Goal: Book appointment/travel/reservation

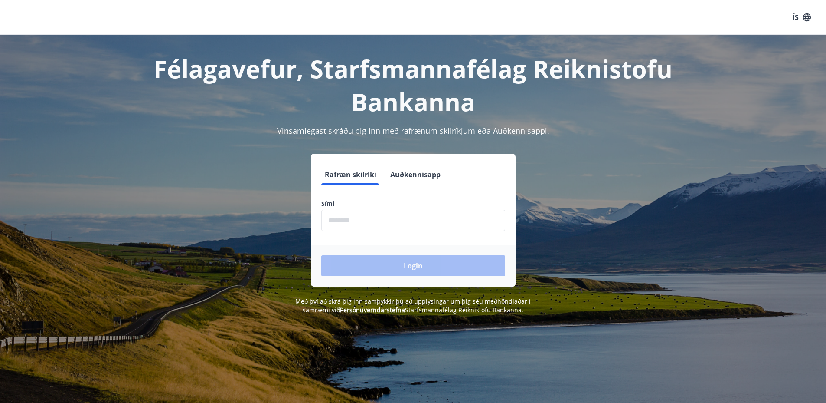
click at [350, 225] on input "phone" at bounding box center [413, 220] width 184 height 21
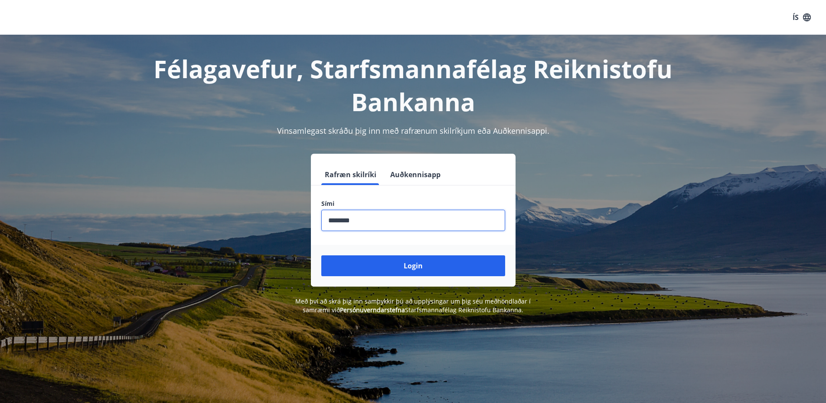
type input "********"
click at [321, 255] on button "Login" at bounding box center [413, 265] width 184 height 21
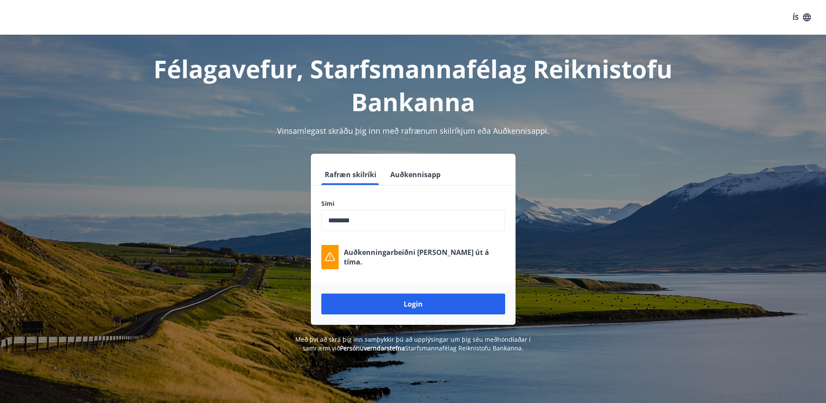
click at [580, 71] on h1 "Félagavefur, Starfsmannafélag Reiknistofu Bankanna" at bounding box center [413, 85] width 604 height 66
click at [552, 29] on div "ÍS" at bounding box center [413, 17] width 826 height 35
click at [405, 216] on input "phone" at bounding box center [413, 220] width 184 height 21
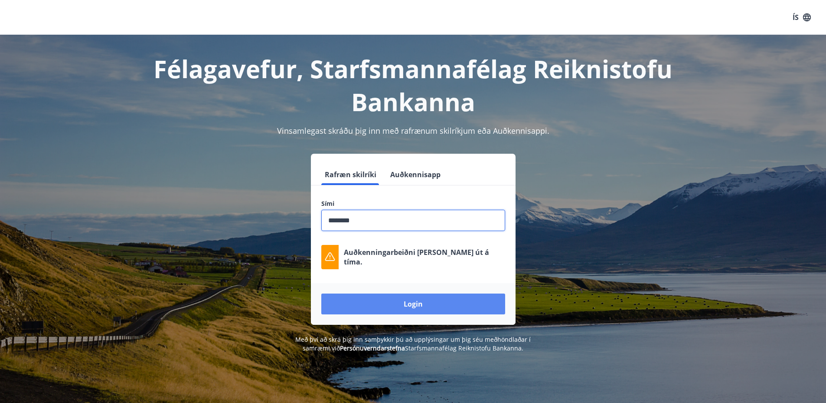
click at [391, 308] on button "Login" at bounding box center [413, 303] width 184 height 21
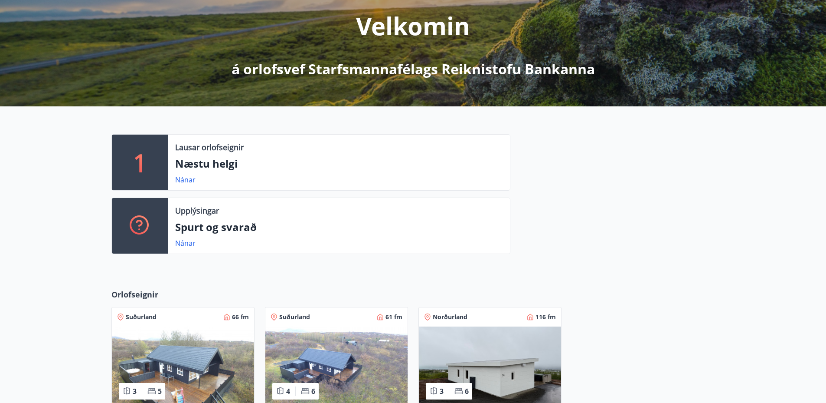
scroll to position [131, 0]
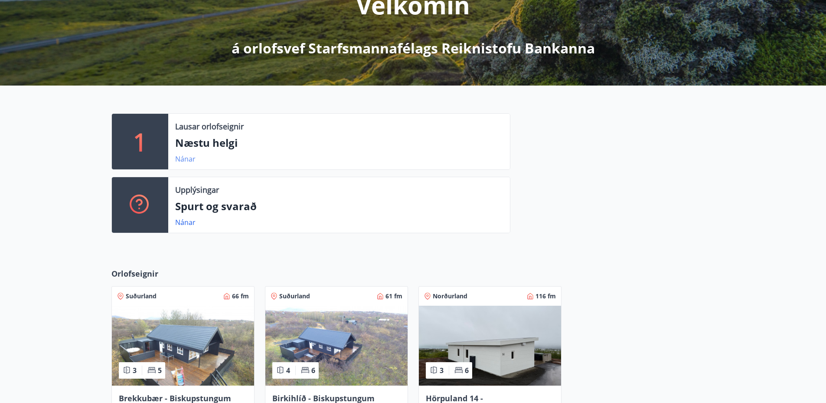
click at [187, 159] on link "Nánar" at bounding box center [185, 159] width 20 height 10
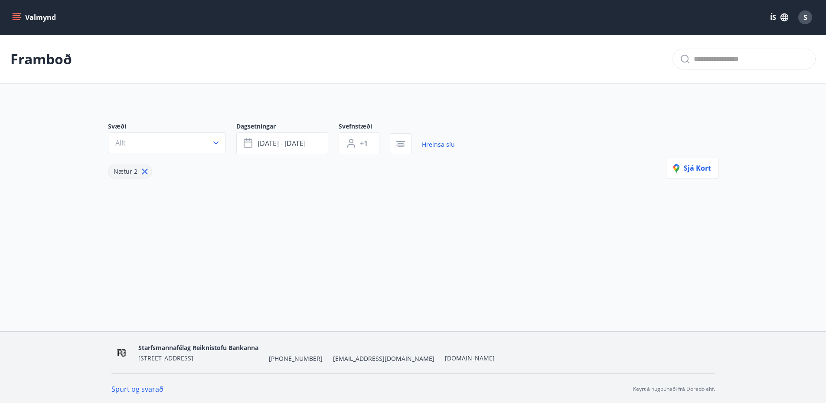
type input "*"
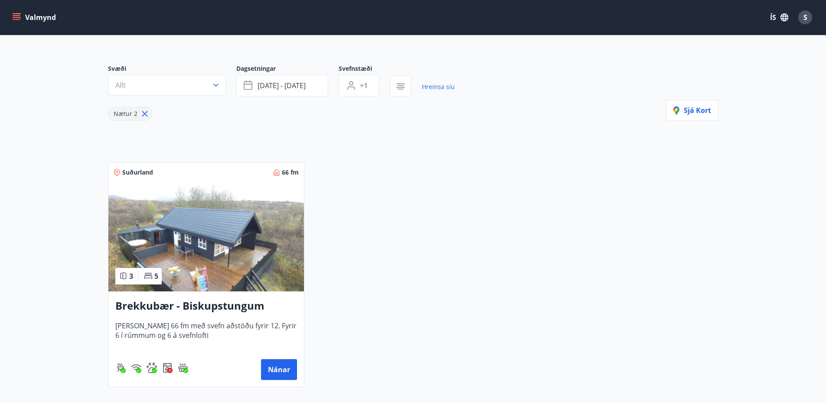
scroll to position [59, 0]
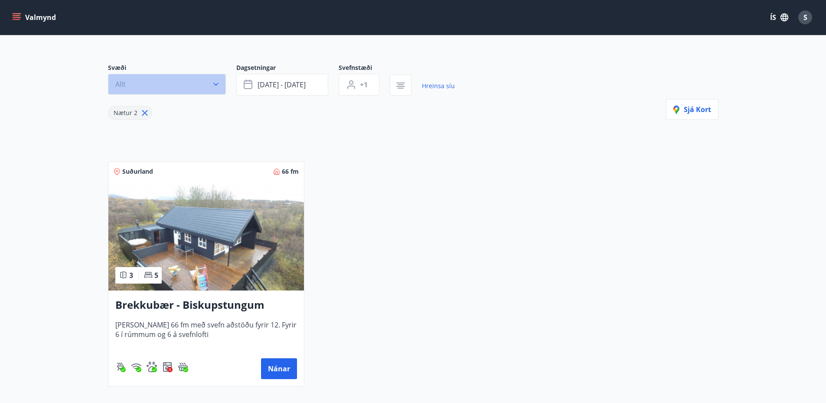
click at [218, 86] on icon "button" at bounding box center [216, 84] width 9 height 9
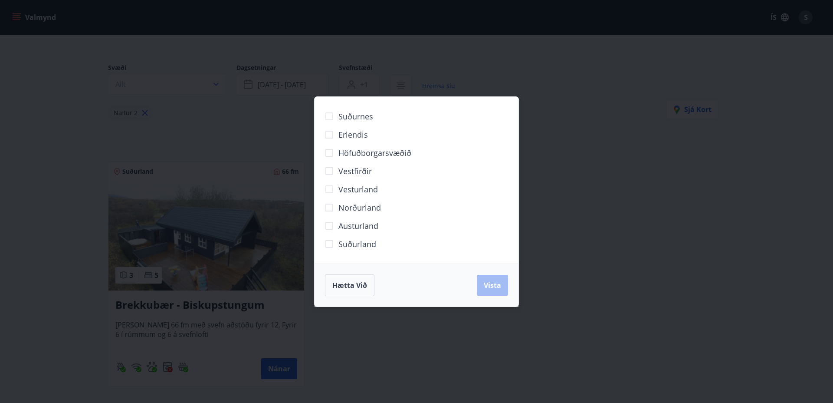
click at [40, 85] on div "Suðurnes Erlendis Höfuðborgarsvæðið [GEOGRAPHIC_DATA] [GEOGRAPHIC_DATA] [GEOGRA…" at bounding box center [416, 201] width 833 height 403
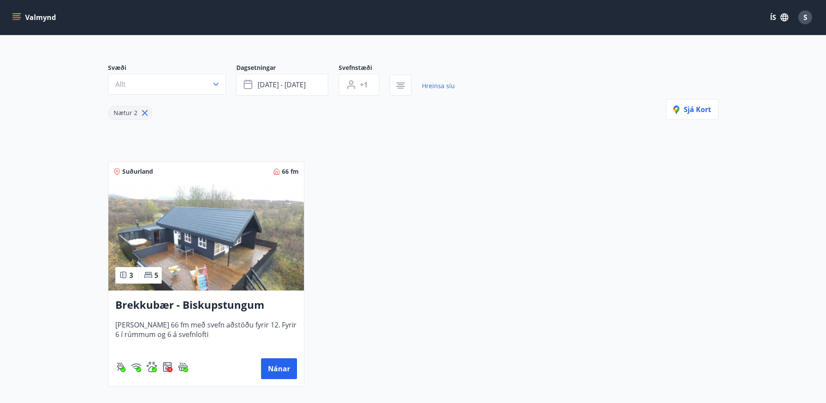
scroll to position [0, 0]
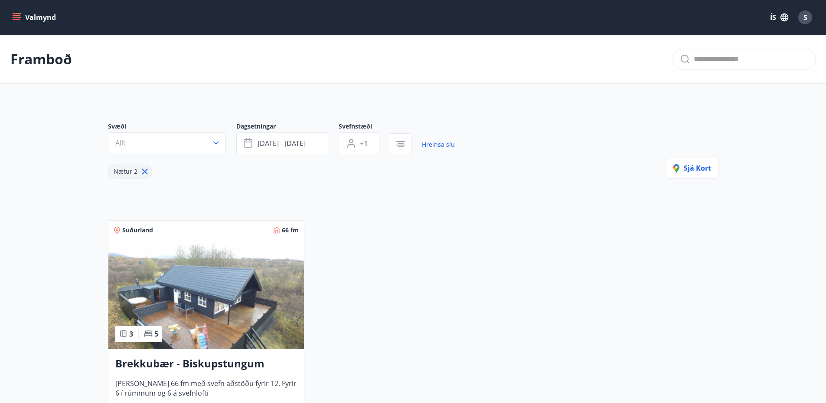
click at [44, 16] on button "Valmynd" at bounding box center [34, 18] width 49 height 16
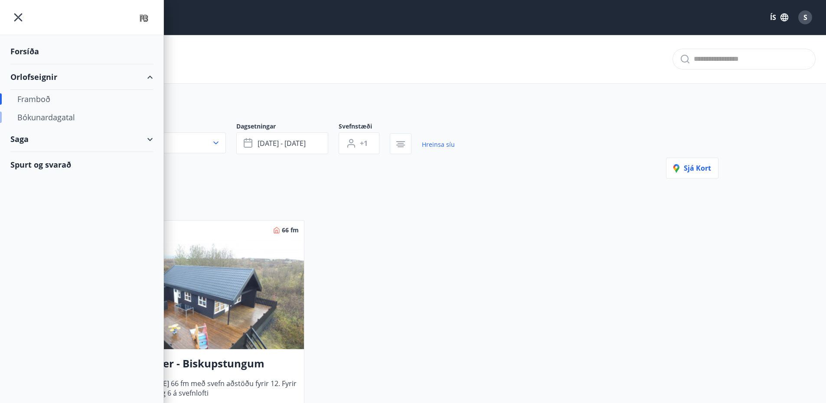
click at [66, 120] on div "Bókunardagatal" at bounding box center [81, 117] width 129 height 18
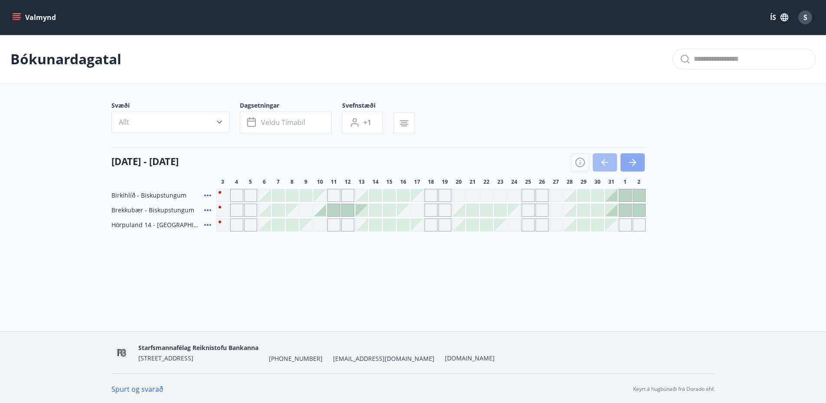
click at [634, 161] on icon "button" at bounding box center [634, 162] width 4 height 7
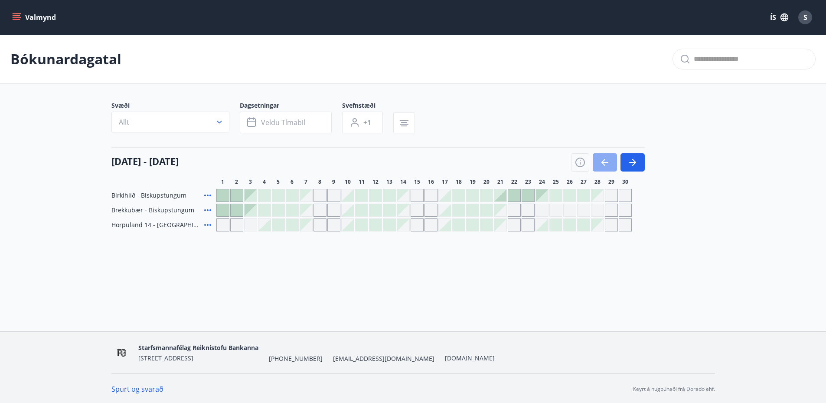
click at [607, 161] on icon "button" at bounding box center [605, 162] width 10 height 10
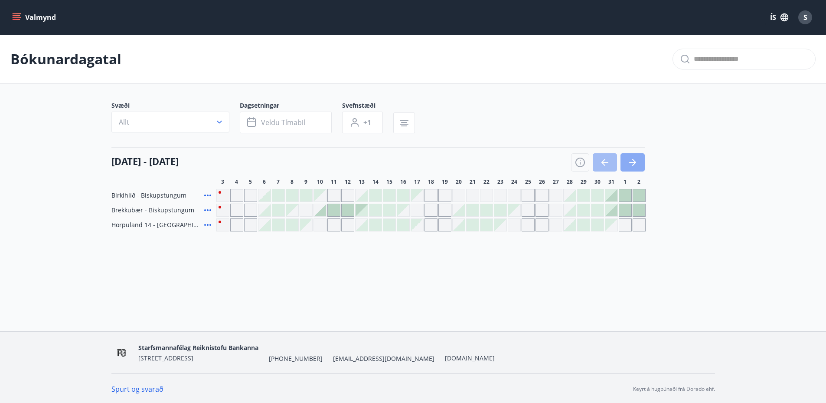
click at [634, 166] on icon "button" at bounding box center [633, 162] width 10 height 10
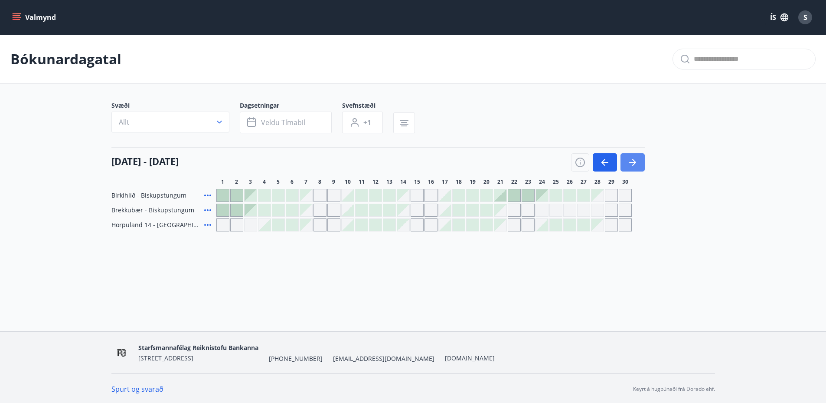
click at [634, 166] on icon "button" at bounding box center [633, 162] width 10 height 10
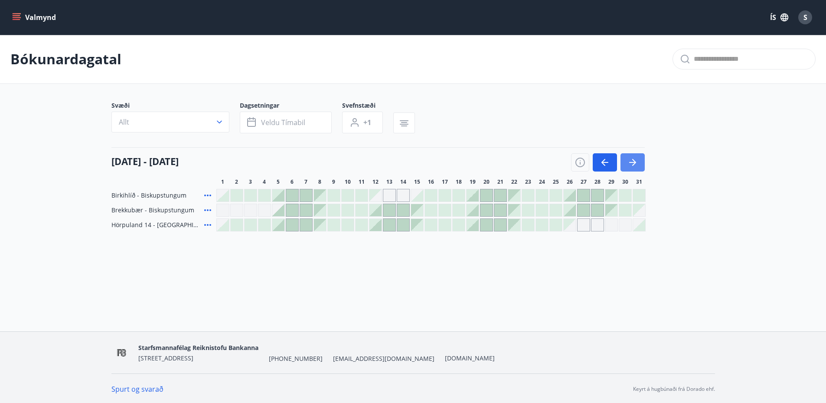
click at [634, 166] on icon "button" at bounding box center [633, 162] width 10 height 10
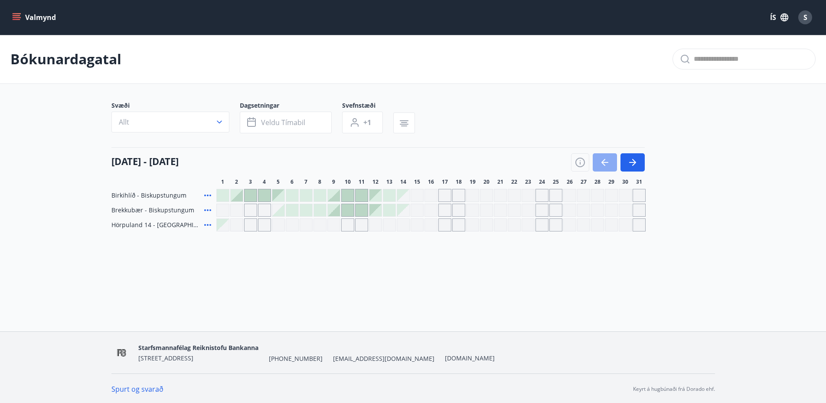
click at [598, 167] on button "button" at bounding box center [605, 162] width 24 height 18
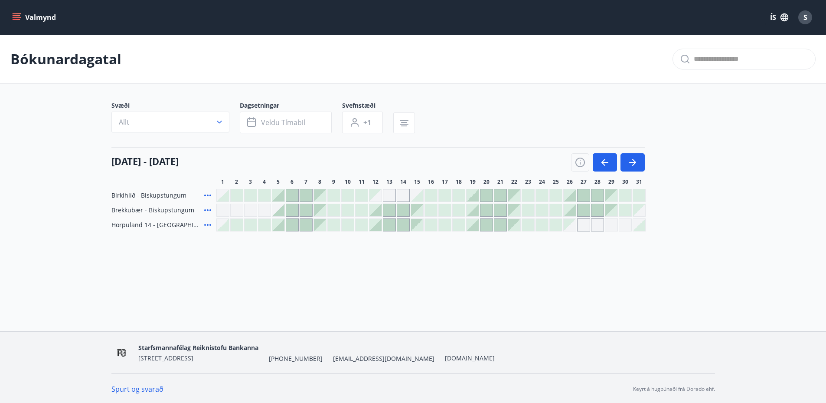
click at [245, 225] on div at bounding box center [251, 225] width 12 height 12
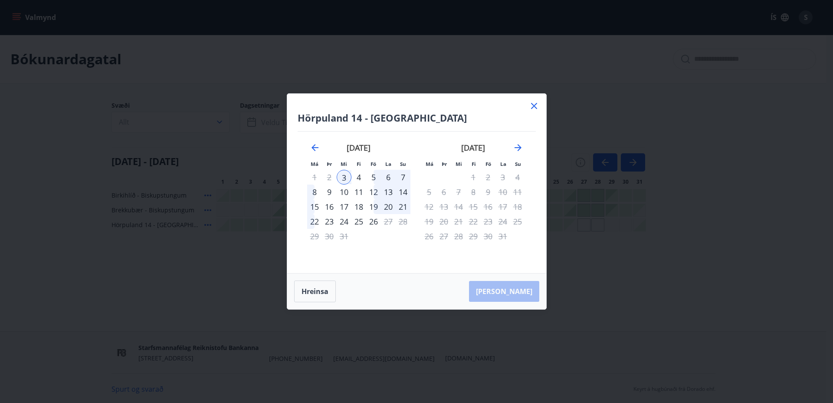
click at [403, 177] on div "7" at bounding box center [403, 177] width 15 height 15
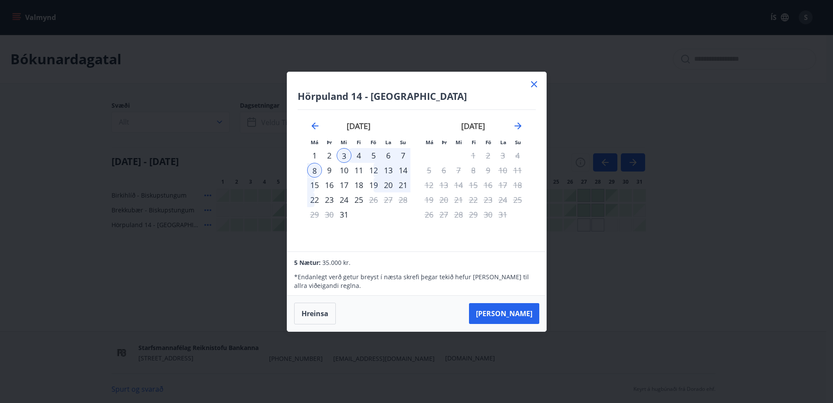
click at [531, 85] on icon at bounding box center [534, 84] width 6 height 6
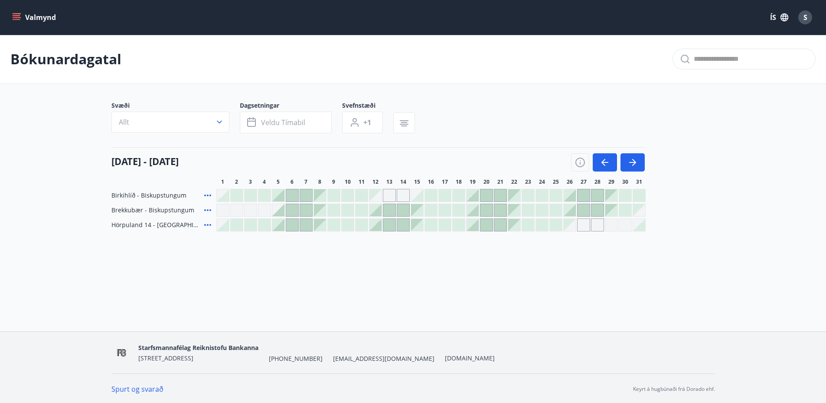
click at [226, 229] on div at bounding box center [223, 225] width 12 height 12
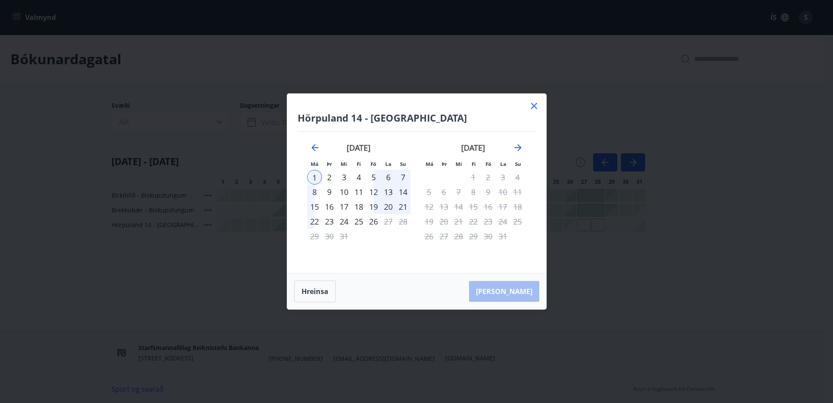
click at [315, 191] on div "8" at bounding box center [314, 191] width 15 height 15
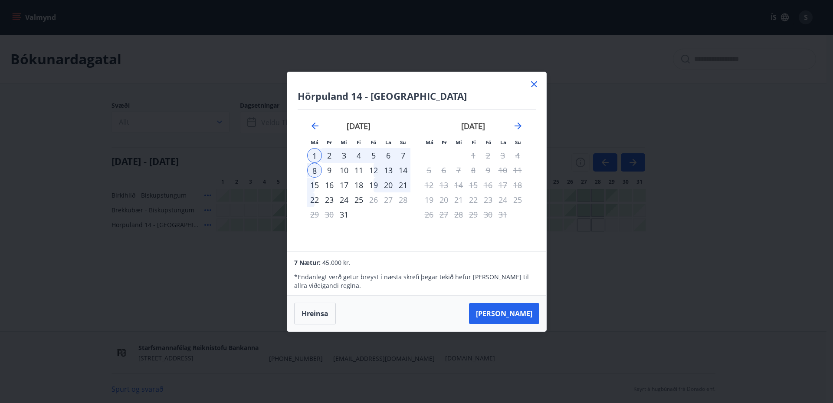
click at [536, 86] on icon at bounding box center [534, 84] width 6 height 6
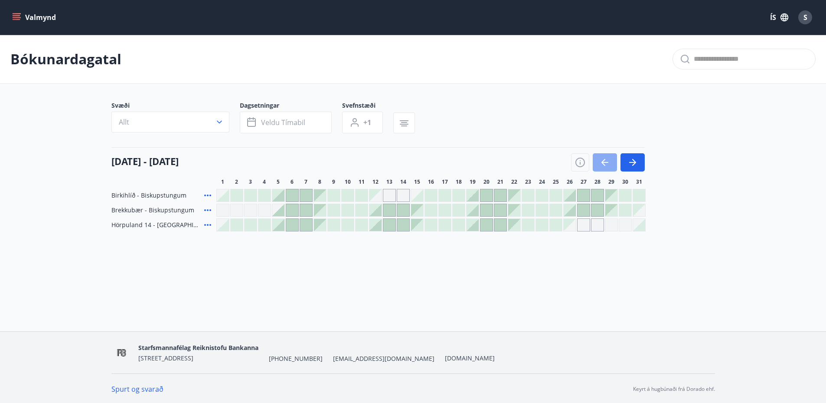
click at [603, 164] on icon "button" at bounding box center [604, 162] width 4 height 7
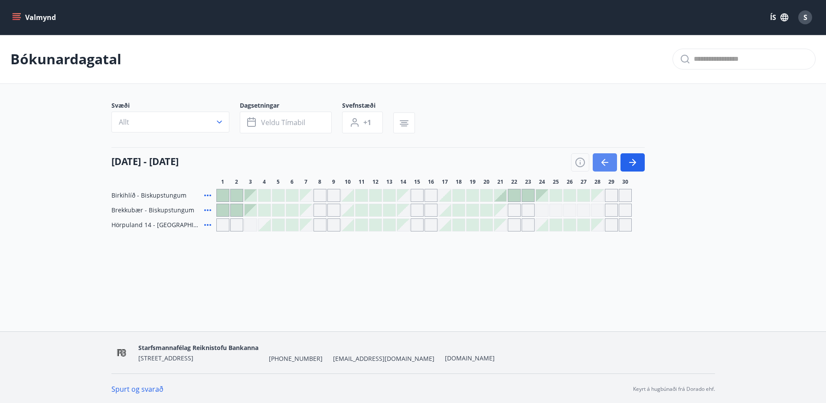
click at [603, 164] on icon "button" at bounding box center [604, 162] width 4 height 7
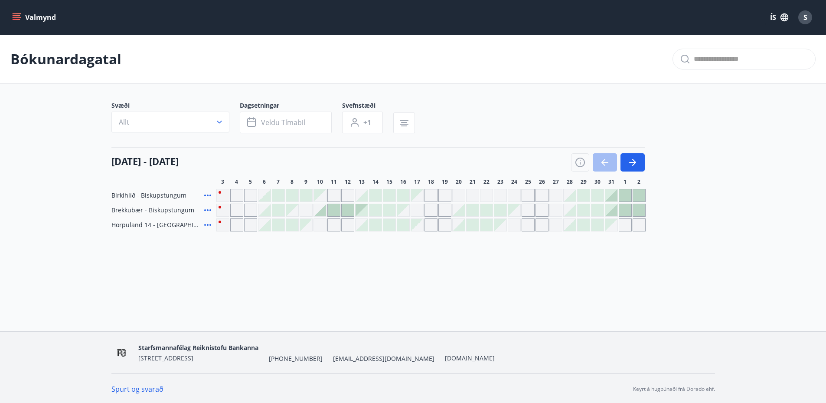
click at [667, 214] on div "Birkihlíð - Biskupstungum Brekkubær - [GEOGRAPHIC_DATA] Hörpuland 14 - [GEOGRAP…" at bounding box center [413, 210] width 604 height 43
click at [362, 268] on div "Valmynd ÍS S Bókunardagatal Svæði Allt Dagsetningar Veldu tímabil Svefnstæði +1…" at bounding box center [413, 165] width 826 height 331
click at [608, 272] on div "Valmynd ÍS S Bókunardagatal Svæði Allt Dagsetningar Veldu tímabil Svefnstæði +1…" at bounding box center [413, 165] width 826 height 331
click at [639, 162] on button "button" at bounding box center [633, 162] width 24 height 18
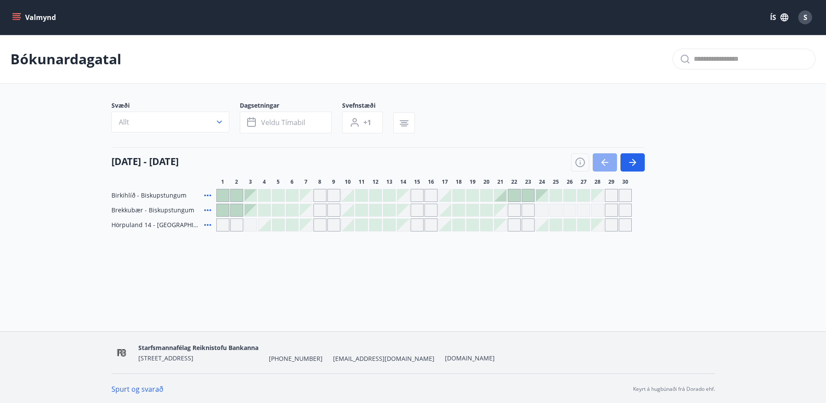
click at [610, 163] on icon "button" at bounding box center [605, 162] width 10 height 10
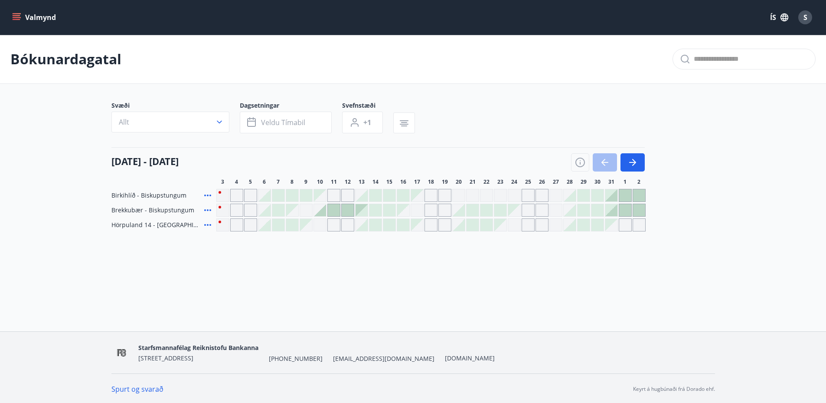
click at [726, 194] on main "Bókunardagatal Svæði Allt Dagsetningar Veldu tímabil Svefnstæði +1 [DATE] - [DA…" at bounding box center [413, 133] width 826 height 197
